Goal: Task Accomplishment & Management: Manage account settings

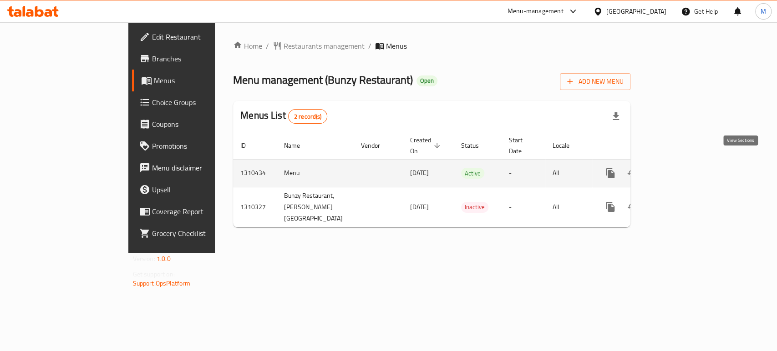
click at [681, 168] on icon "enhanced table" at bounding box center [675, 173] width 11 height 11
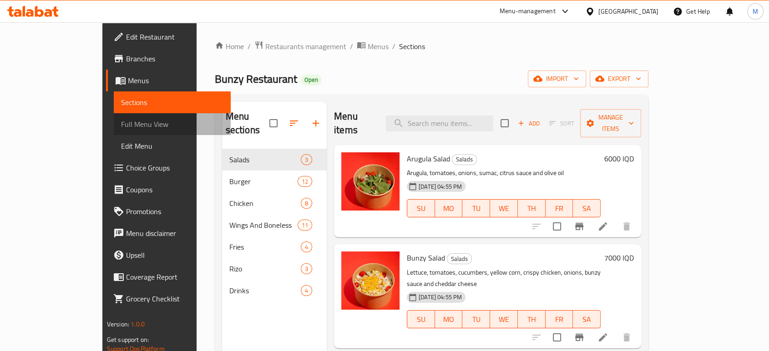
click at [121, 119] on span "Full Menu View" at bounding box center [172, 124] width 102 height 11
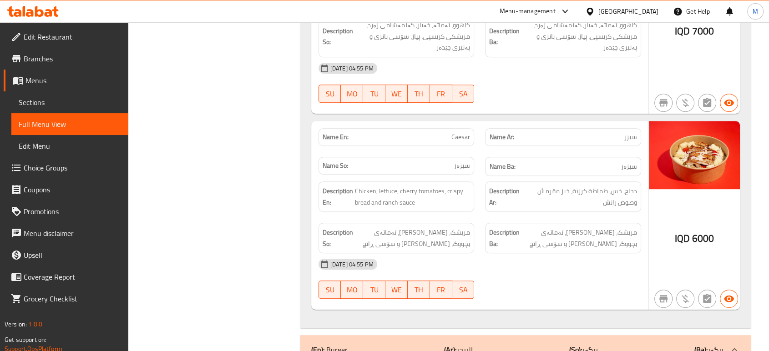
scroll to position [450, 0]
click at [64, 146] on span "Edit Menu" at bounding box center [70, 146] width 102 height 11
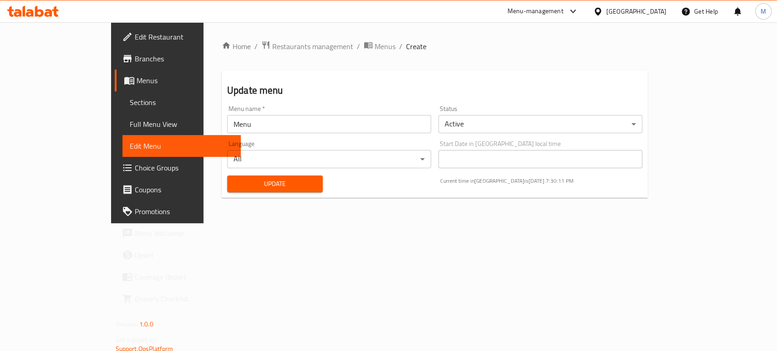
click at [130, 106] on span "Sections" at bounding box center [182, 102] width 104 height 11
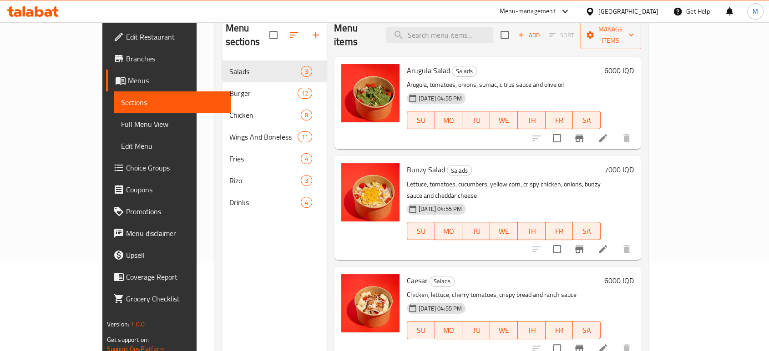
scroll to position [89, 0]
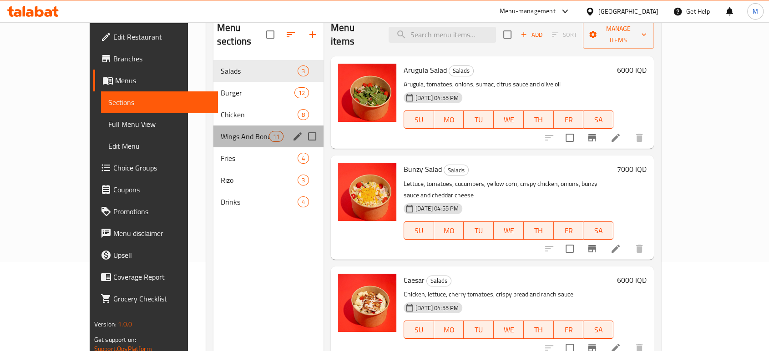
click at [234, 126] on div "Wings And Boneless 11" at bounding box center [268, 137] width 110 height 22
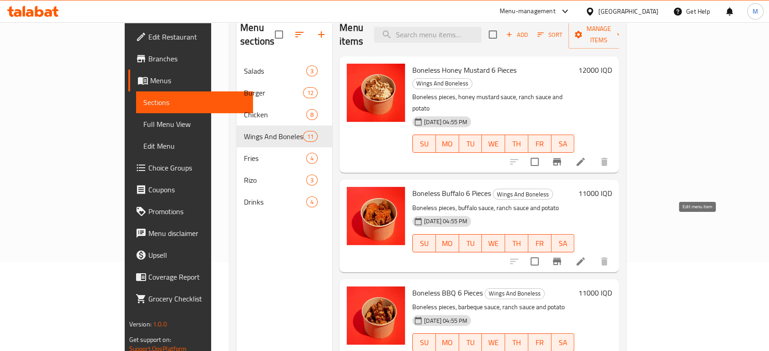
click at [586, 256] on icon at bounding box center [580, 261] width 11 height 11
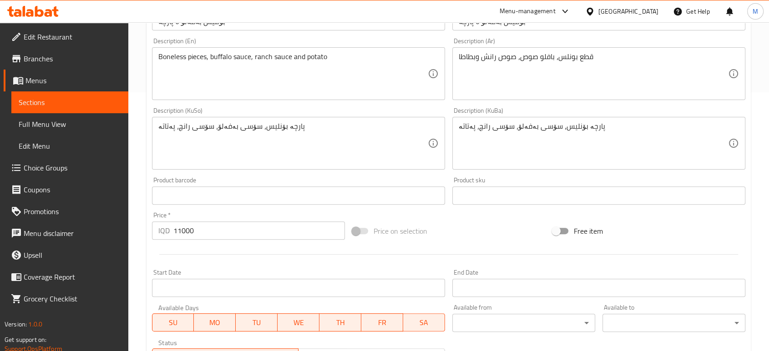
scroll to position [303, 0]
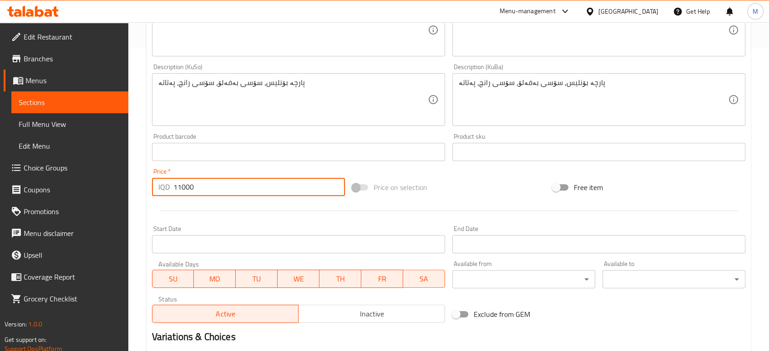
drag, startPoint x: 180, startPoint y: 186, endPoint x: 164, endPoint y: 187, distance: 16.0
click at [164, 187] on div "IQD 11000 Price *" at bounding box center [248, 187] width 193 height 18
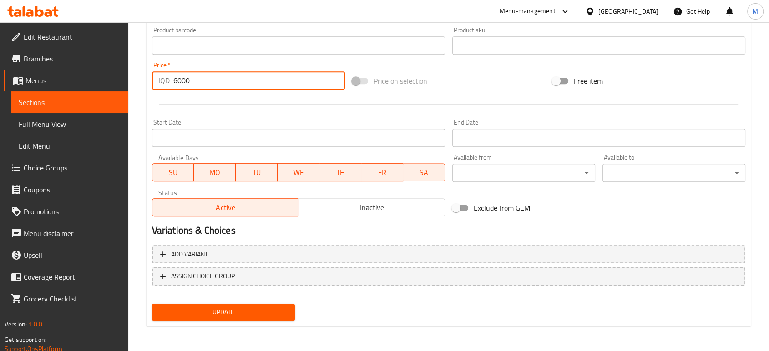
scroll to position [409, 0]
type input "6000"
click at [227, 309] on span "Update" at bounding box center [223, 312] width 128 height 11
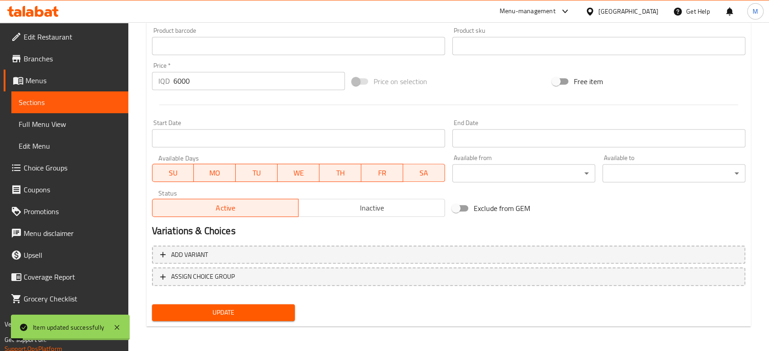
click at [68, 84] on span "Menus" at bounding box center [73, 80] width 96 height 11
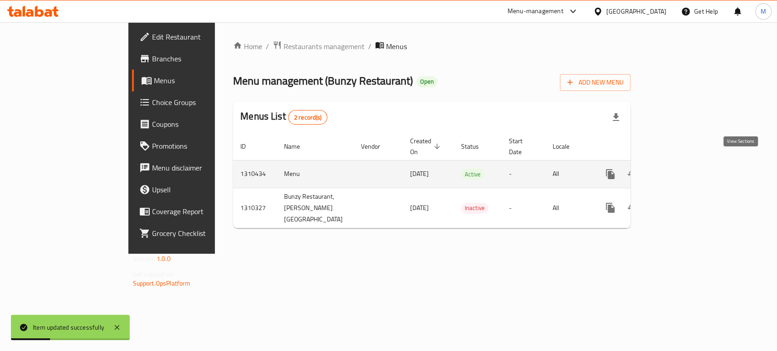
click at [680, 170] on icon "enhanced table" at bounding box center [676, 174] width 8 height 8
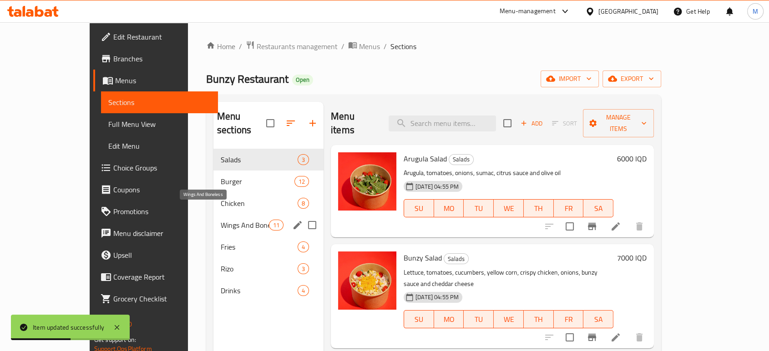
click at [221, 220] on span "Wings And Boneless" at bounding box center [245, 225] width 48 height 11
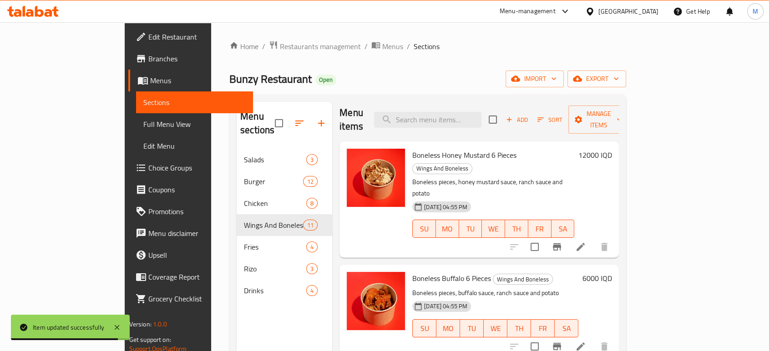
scroll to position [20, 0]
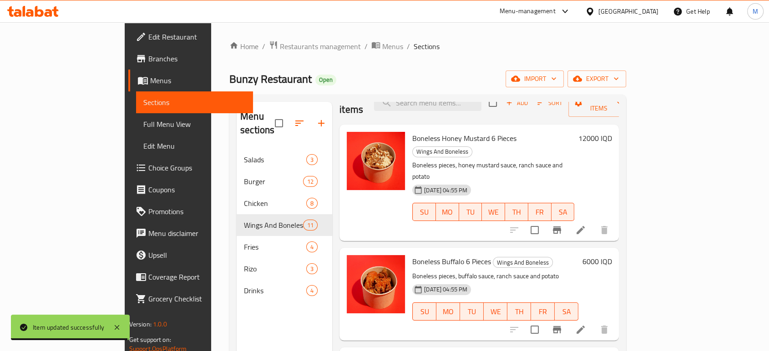
click at [593, 222] on li at bounding box center [580, 230] width 25 height 16
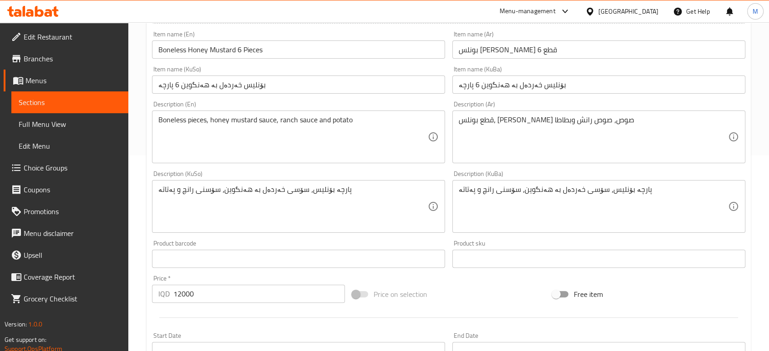
scroll to position [247, 0]
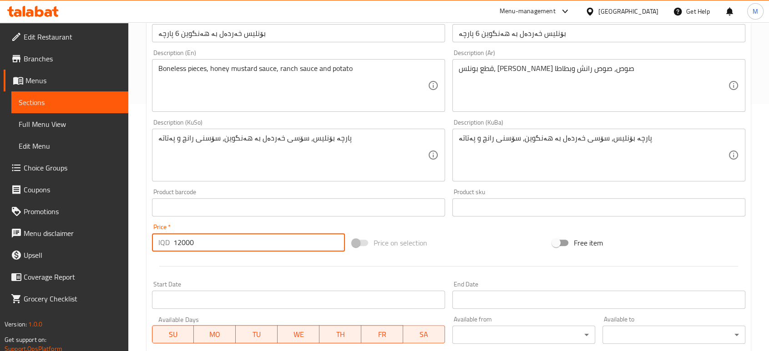
drag, startPoint x: 180, startPoint y: 244, endPoint x: 168, endPoint y: 244, distance: 11.4
click at [168, 244] on div "IQD 12000 Price *" at bounding box center [248, 242] width 193 height 18
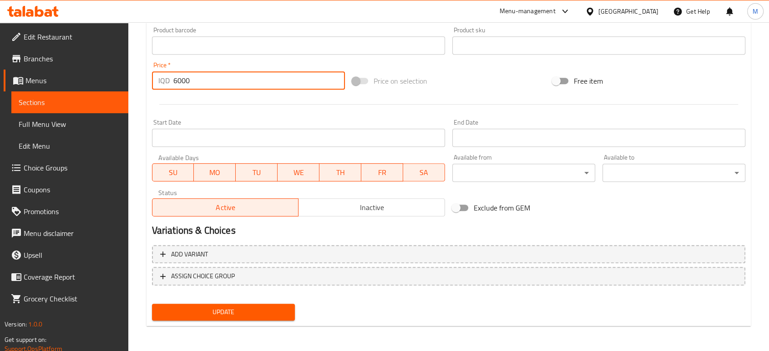
type input "6000"
click at [243, 307] on span "Update" at bounding box center [223, 312] width 128 height 11
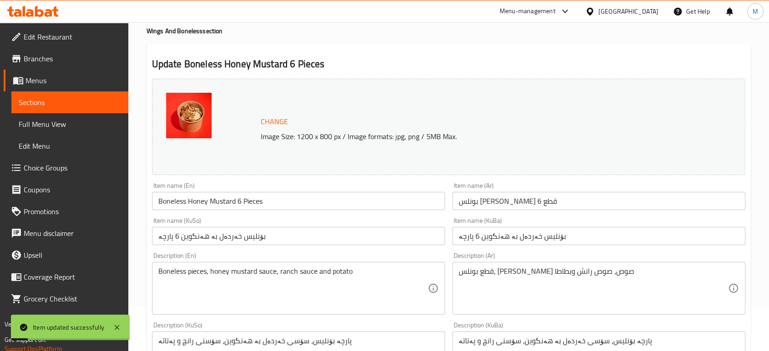
scroll to position [0, 0]
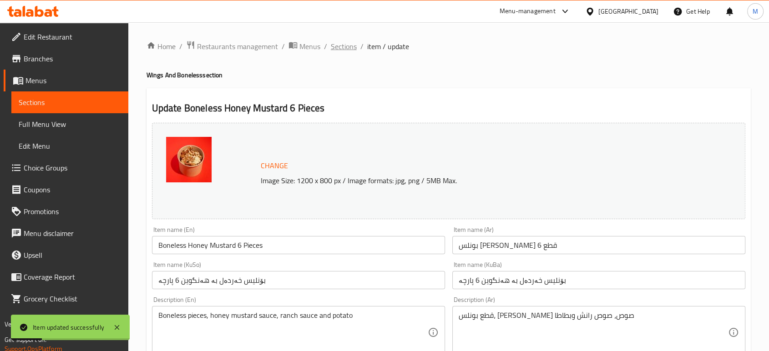
click at [340, 46] on span "Sections" at bounding box center [344, 46] width 26 height 11
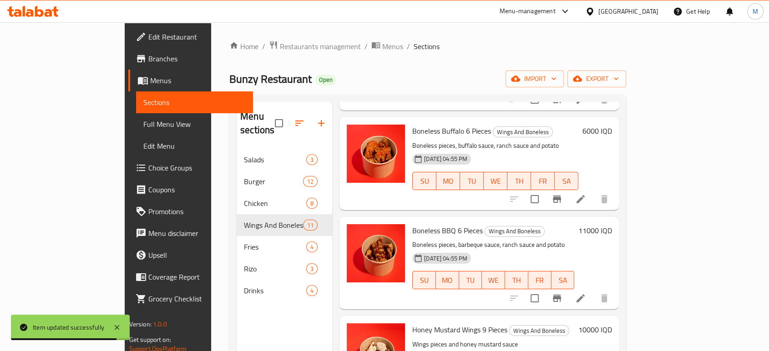
scroll to position [156, 0]
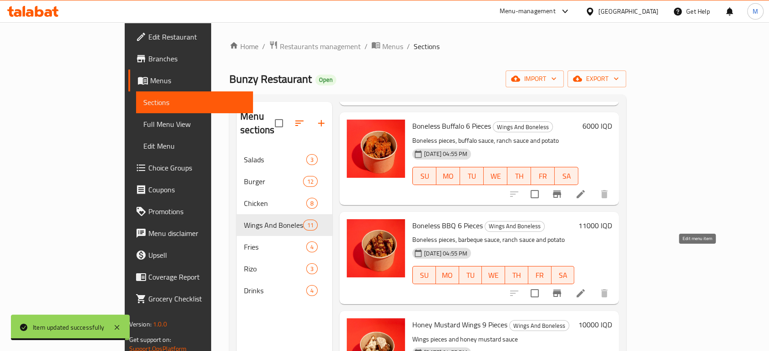
click at [586, 288] on icon at bounding box center [580, 293] width 11 height 11
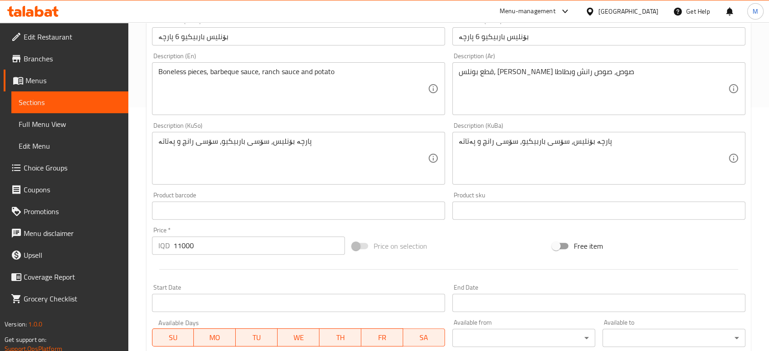
scroll to position [255, 0]
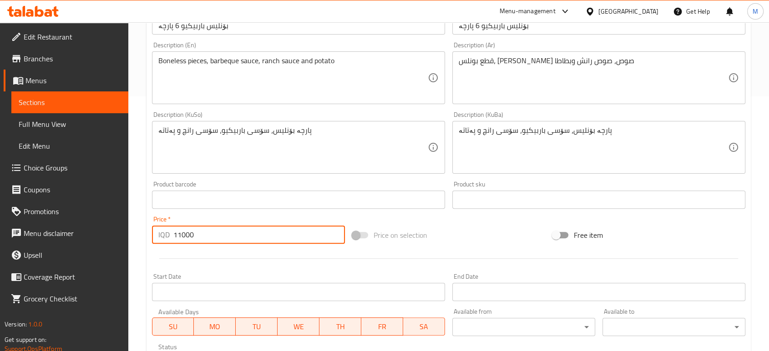
drag, startPoint x: 181, startPoint y: 234, endPoint x: 172, endPoint y: 238, distance: 10.1
click at [172, 238] on div "IQD 11000 Price *" at bounding box center [248, 235] width 193 height 18
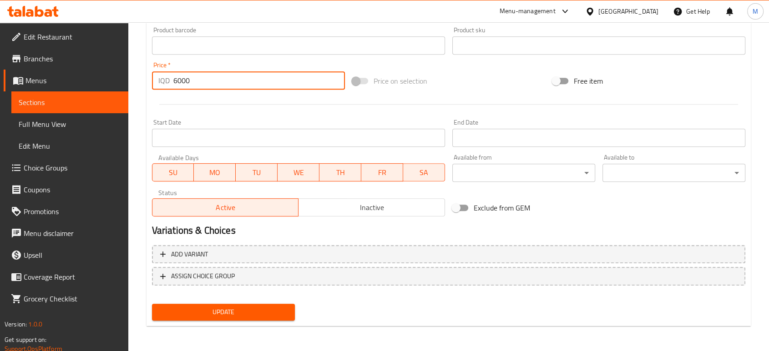
type input "6000"
click at [210, 309] on span "Update" at bounding box center [223, 312] width 128 height 11
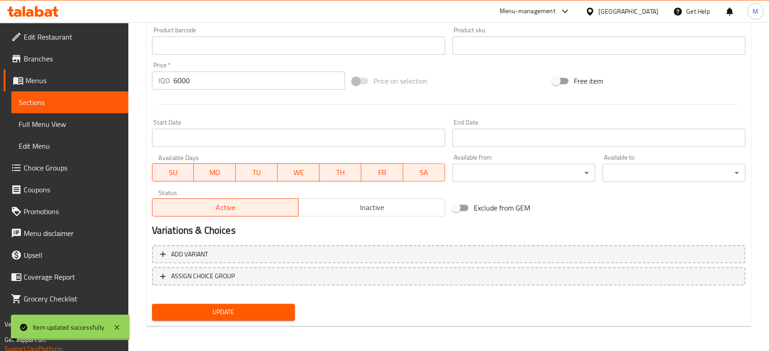
click at [51, 126] on span "Full Menu View" at bounding box center [70, 124] width 102 height 11
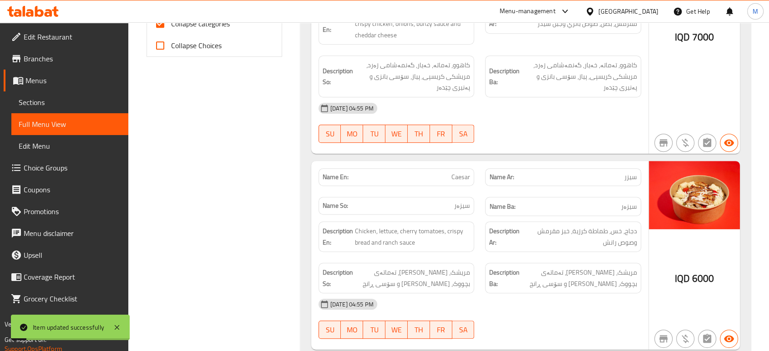
click at [55, 105] on span "Sections" at bounding box center [70, 102] width 102 height 11
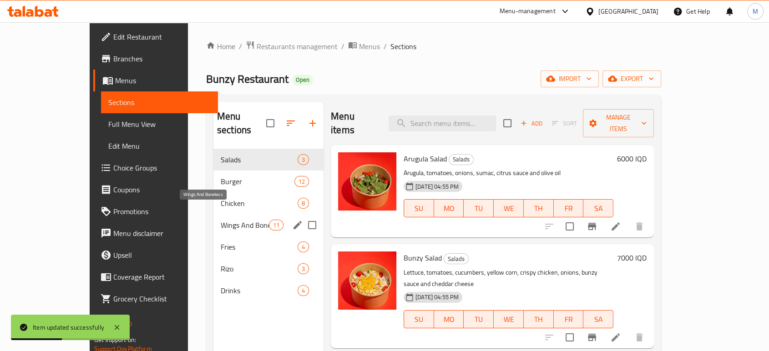
click at [221, 220] on span "Wings And Boneless" at bounding box center [245, 225] width 48 height 11
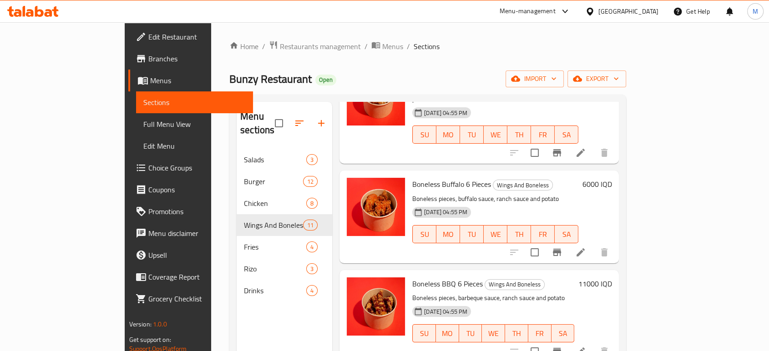
scroll to position [86, 0]
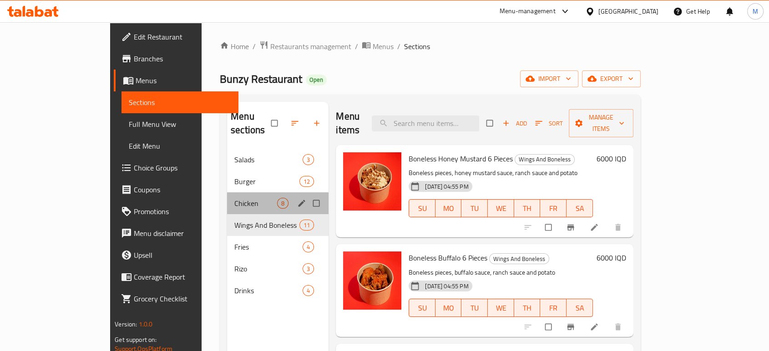
click at [227, 193] on div "Chicken 8" at bounding box center [277, 204] width 101 height 22
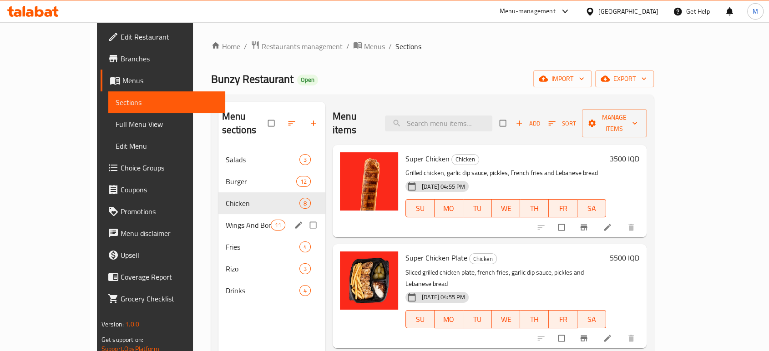
click at [234, 214] on div "Wings And Boneless 11" at bounding box center [271, 225] width 107 height 22
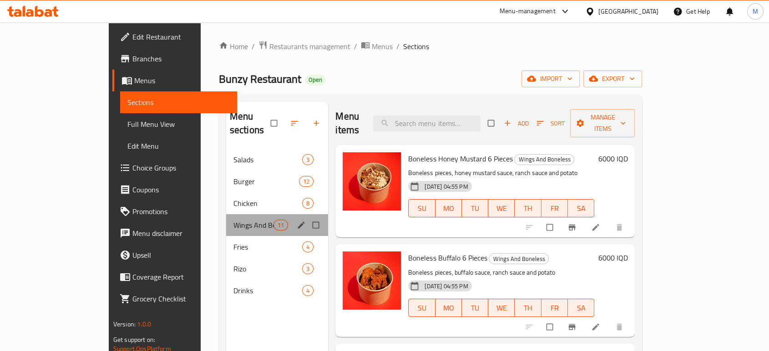
click at [234, 214] on div "Wings And Boneless 11" at bounding box center [277, 225] width 102 height 22
